Goal: Navigation & Orientation: Understand site structure

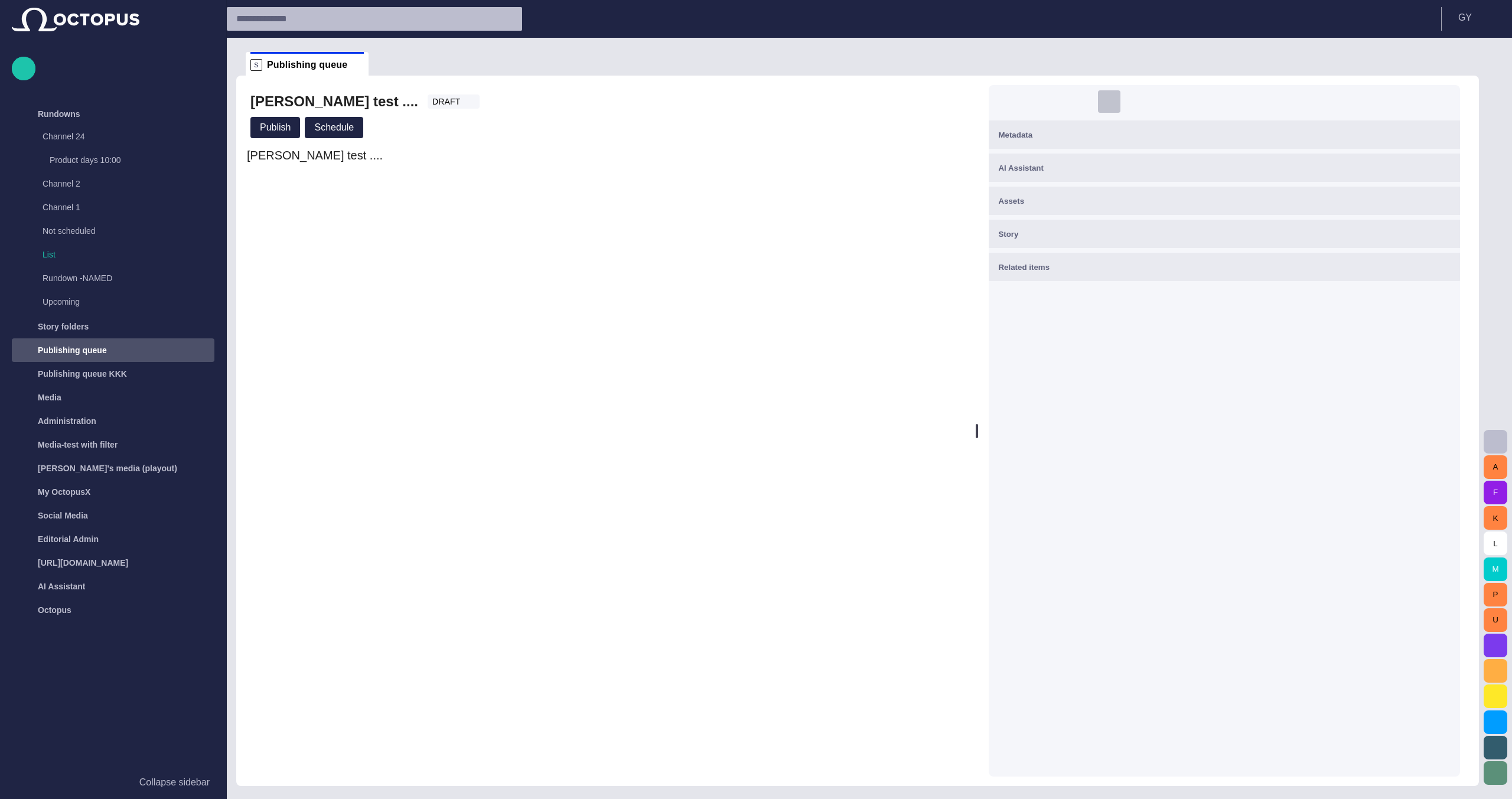
click at [1115, 102] on span "button" at bounding box center [1109, 101] width 12 height 12
click at [1095, 101] on button "button" at bounding box center [1083, 101] width 24 height 24
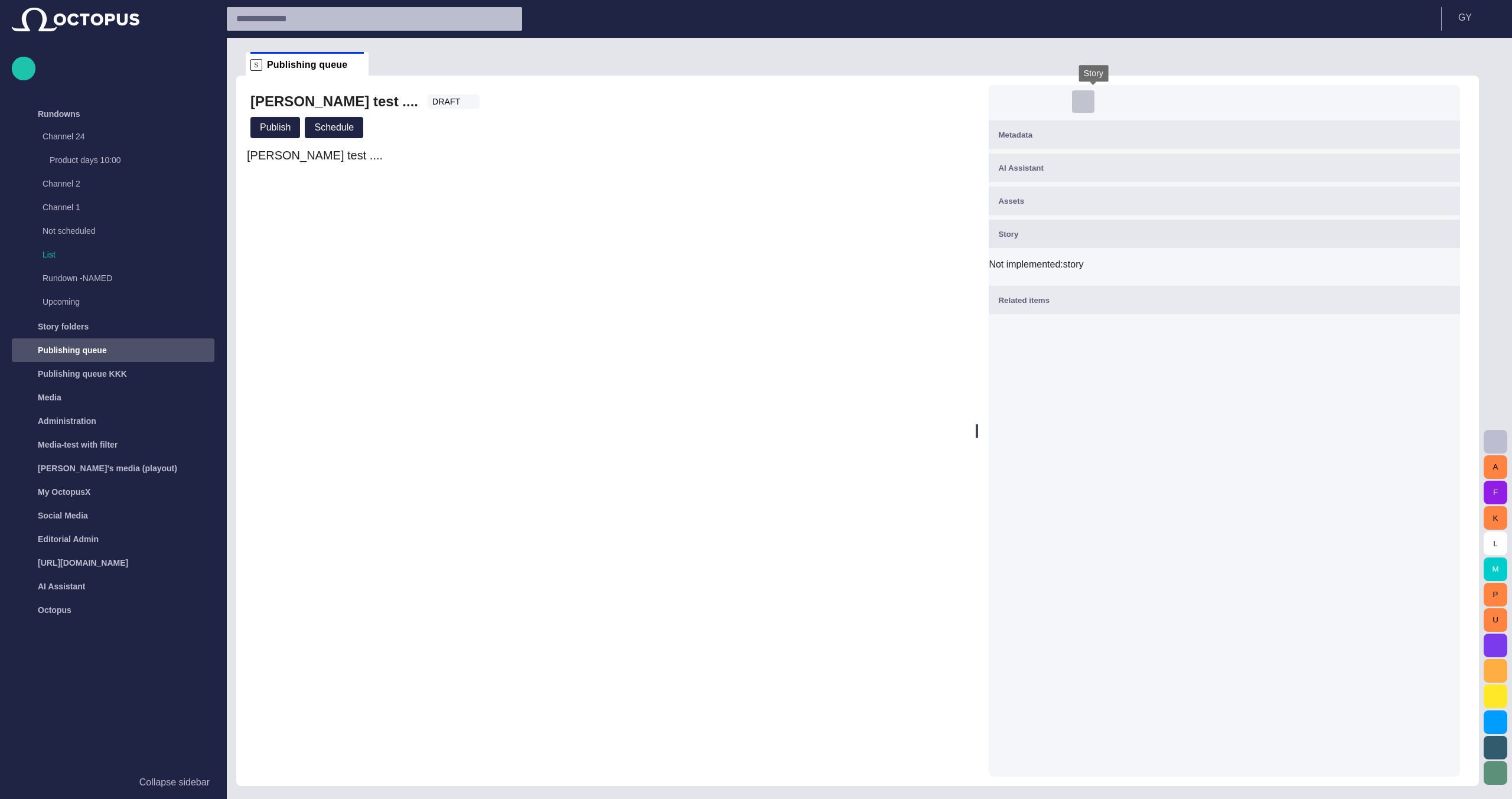
click at [1095, 101] on button "button" at bounding box center [1083, 101] width 24 height 24
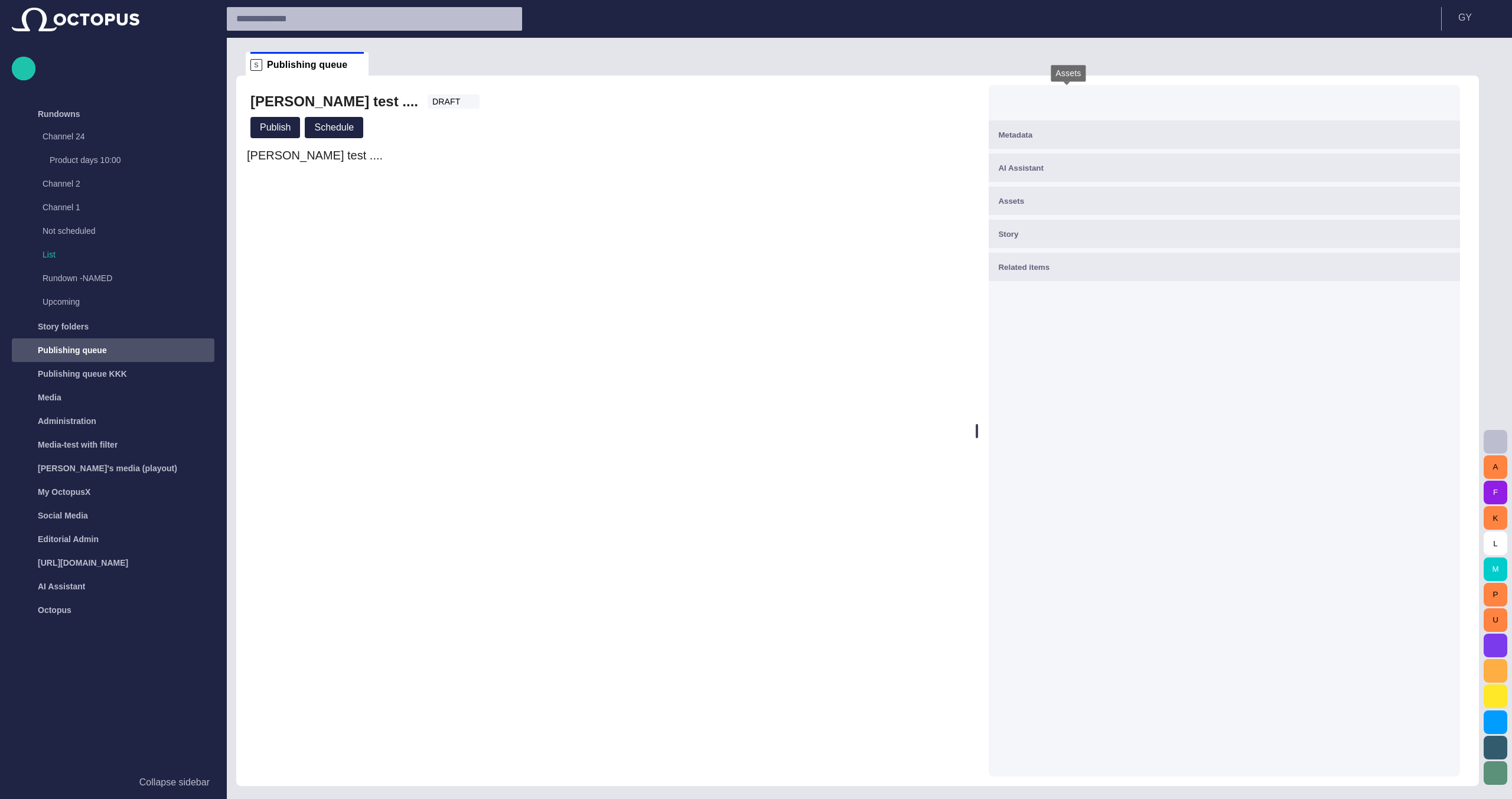
click at [1063, 101] on span "button" at bounding box center [1057, 101] width 12 height 12
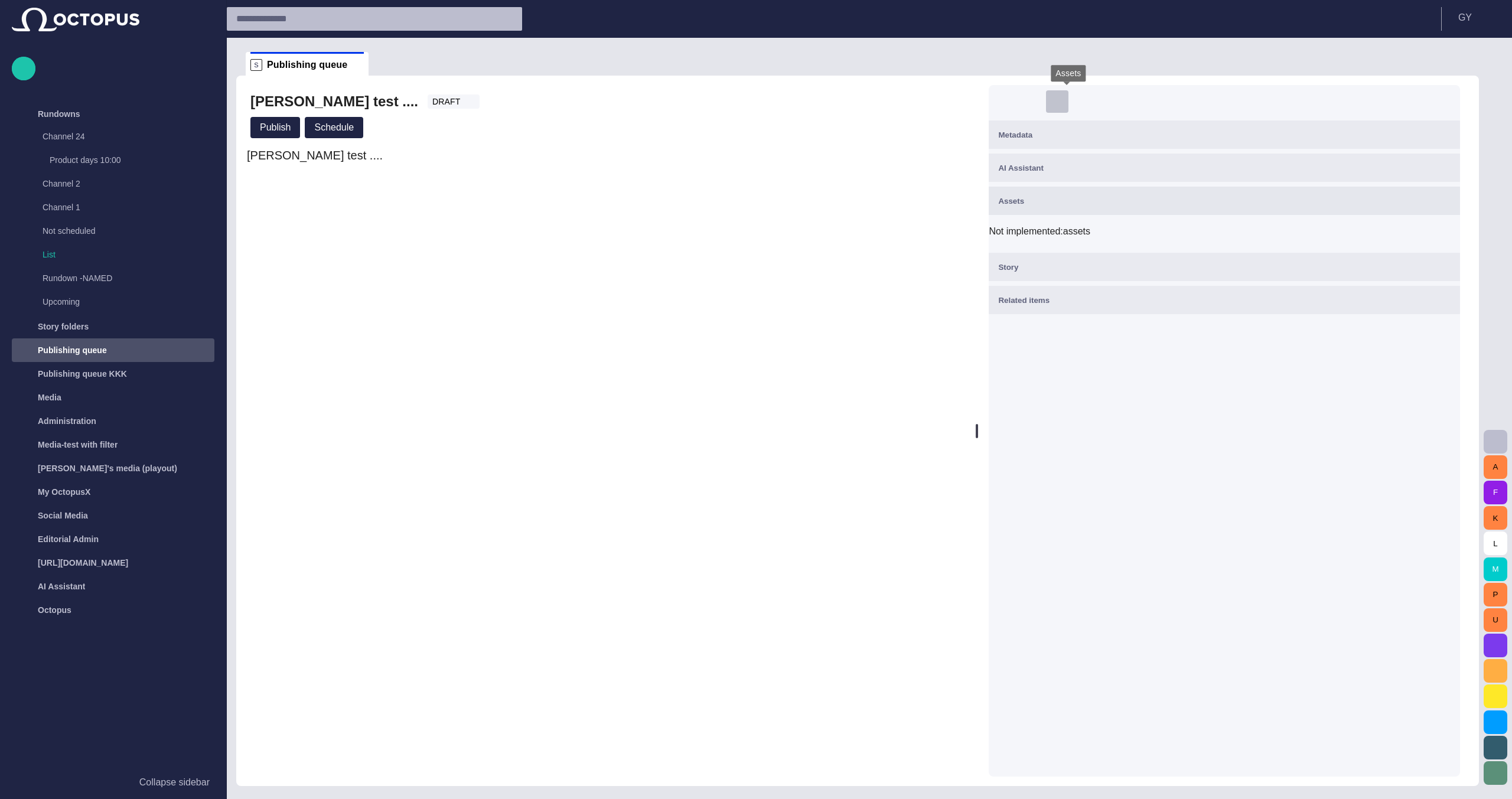
click at [1063, 101] on span "button" at bounding box center [1057, 101] width 12 height 12
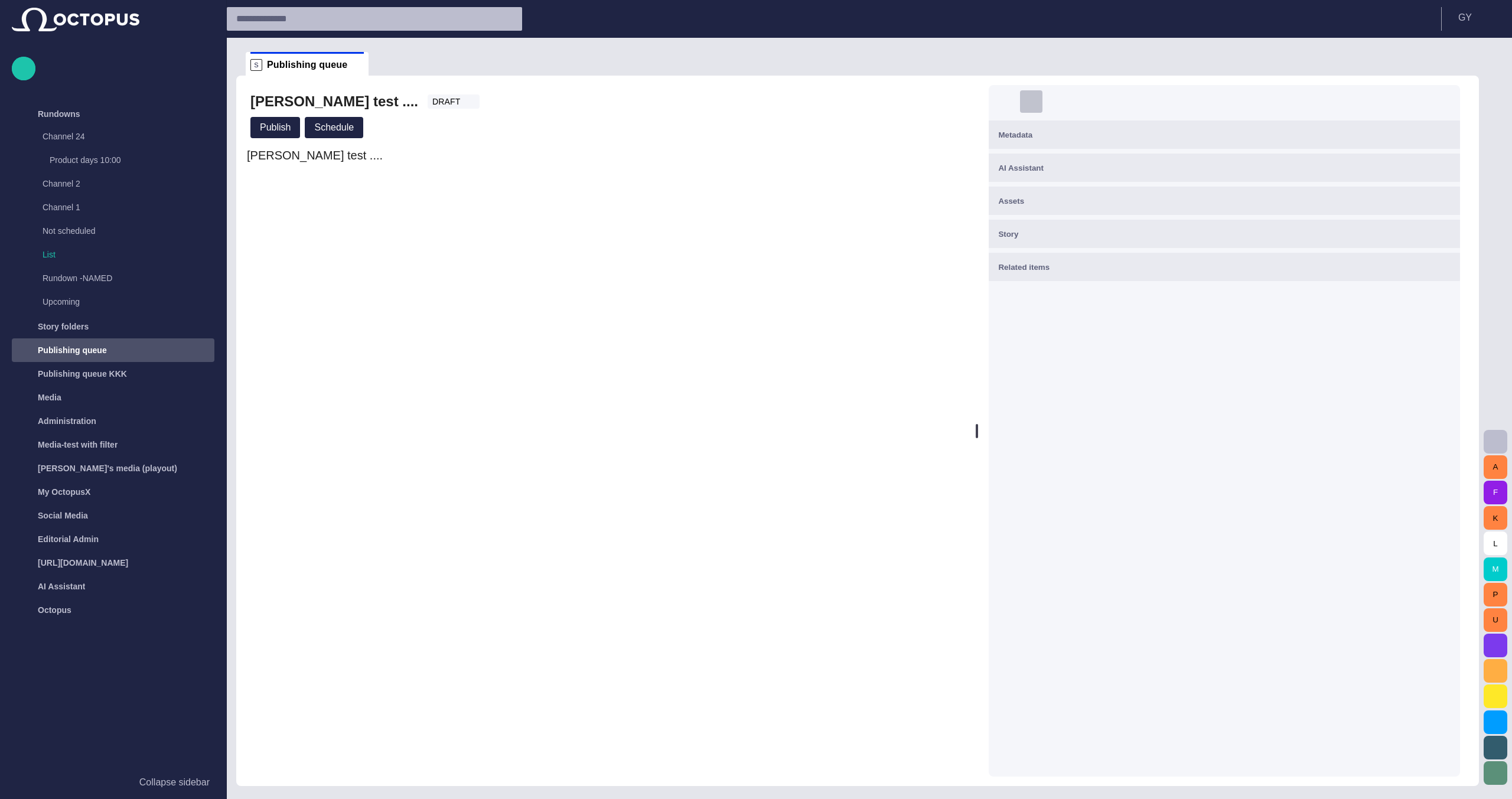
click at [1043, 100] on button "button" at bounding box center [1031, 101] width 24 height 24
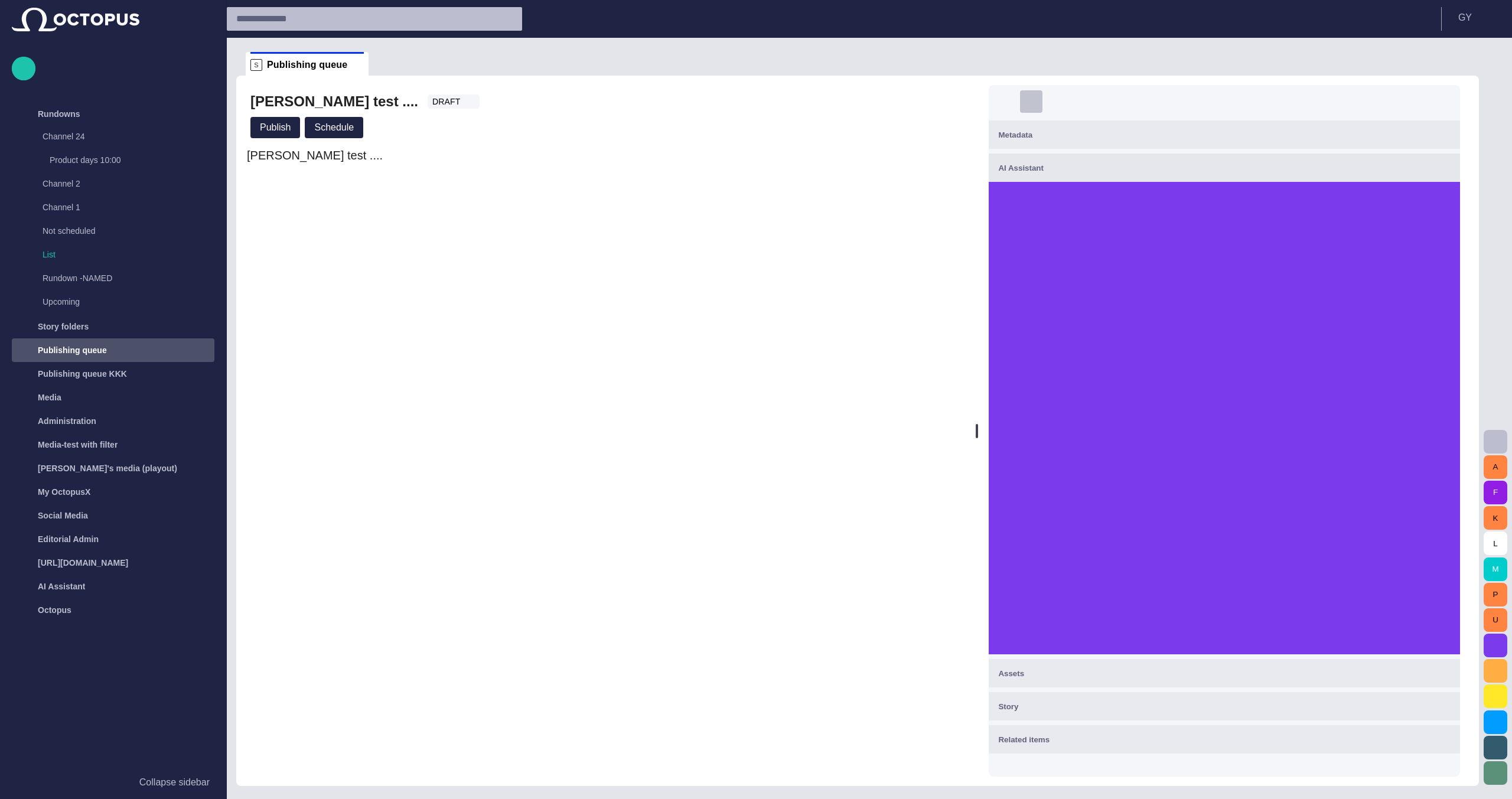
click at [1043, 100] on button "button" at bounding box center [1031, 101] width 24 height 24
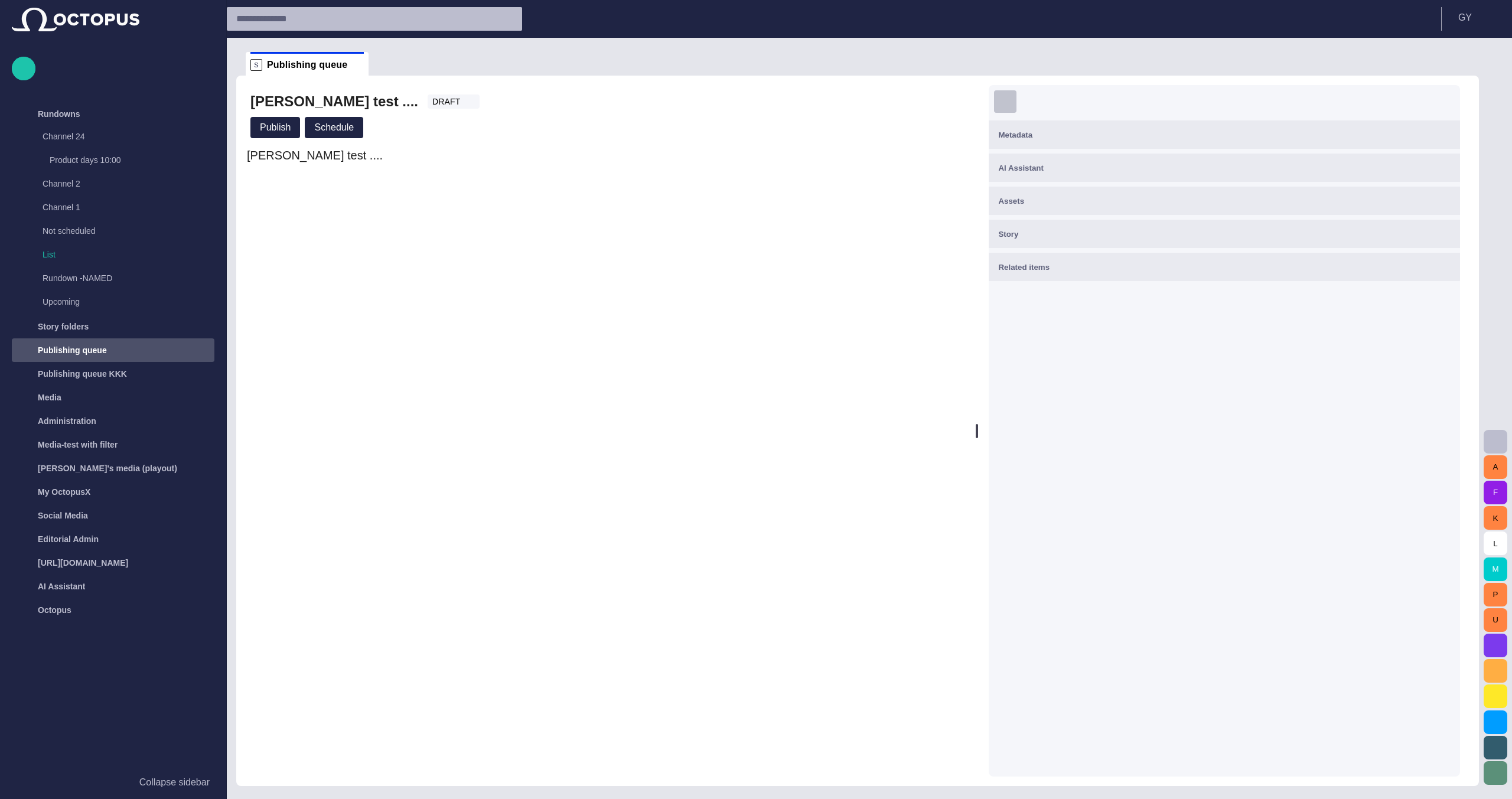
click at [1011, 97] on span "button" at bounding box center [1005, 101] width 12 height 12
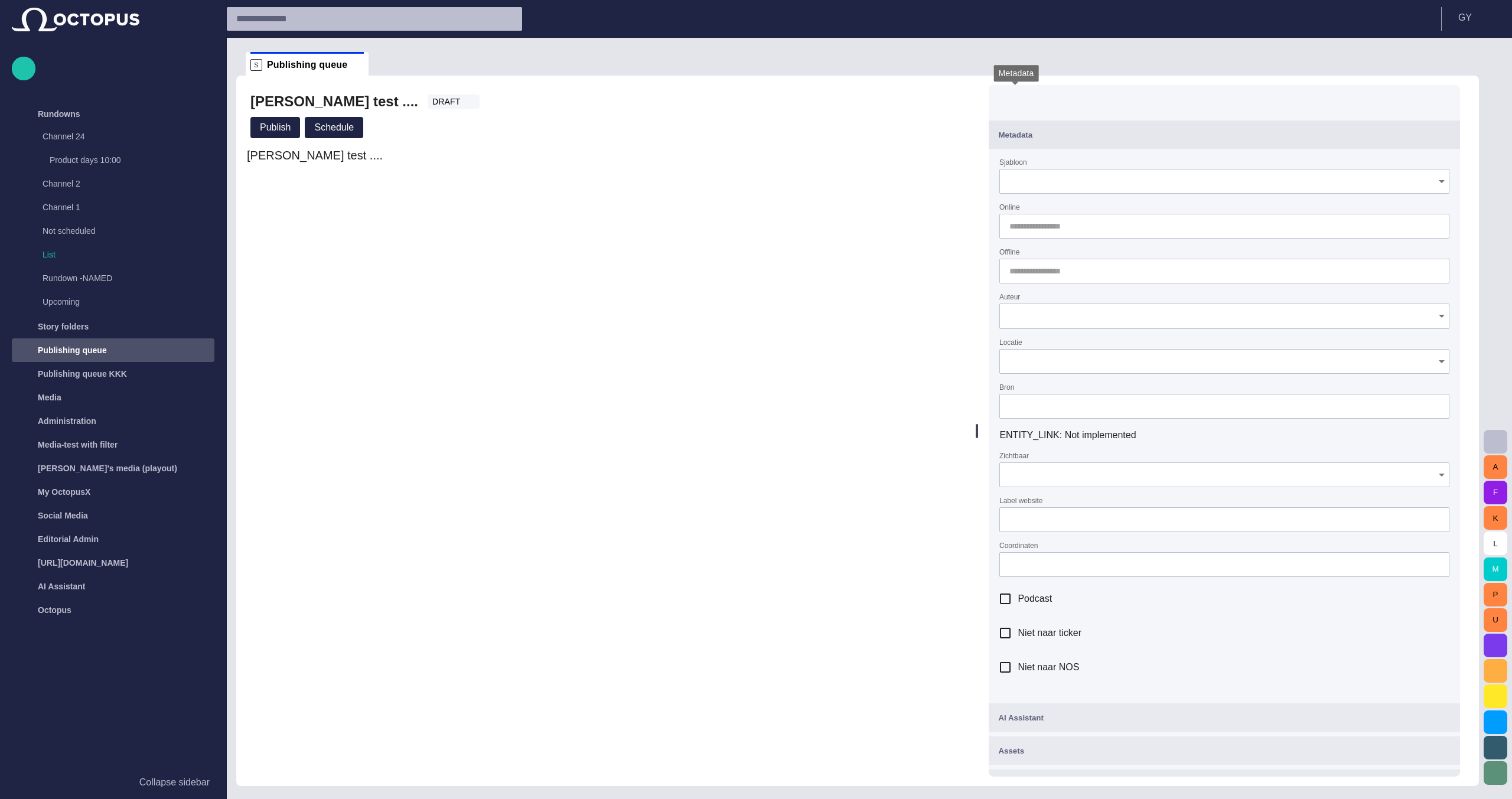
click at [1011, 97] on span "button" at bounding box center [1005, 101] width 12 height 12
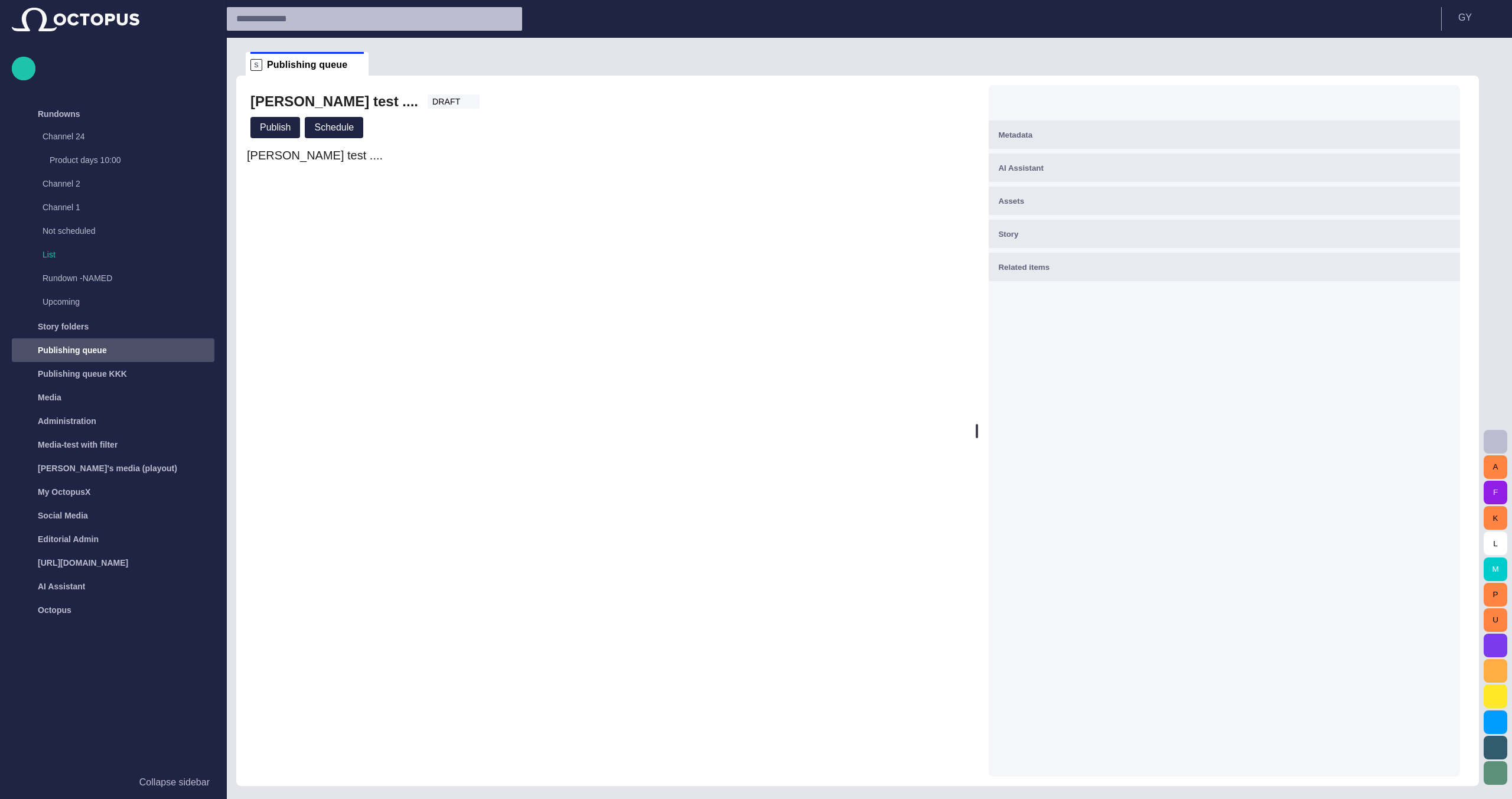
click at [1175, 54] on ul "S Publishing queue" at bounding box center [851, 63] width 1210 height 24
